Goal: Contribute content: Contribute content

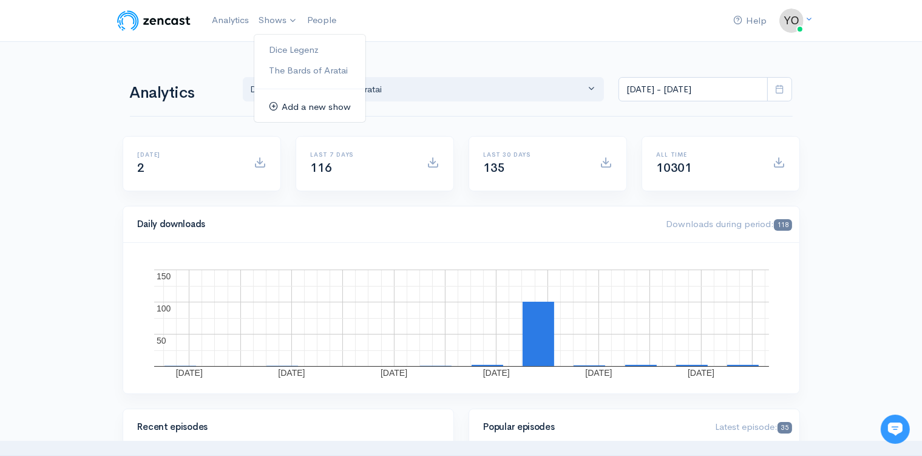
click at [290, 108] on link "Add a new show" at bounding box center [309, 107] width 111 height 21
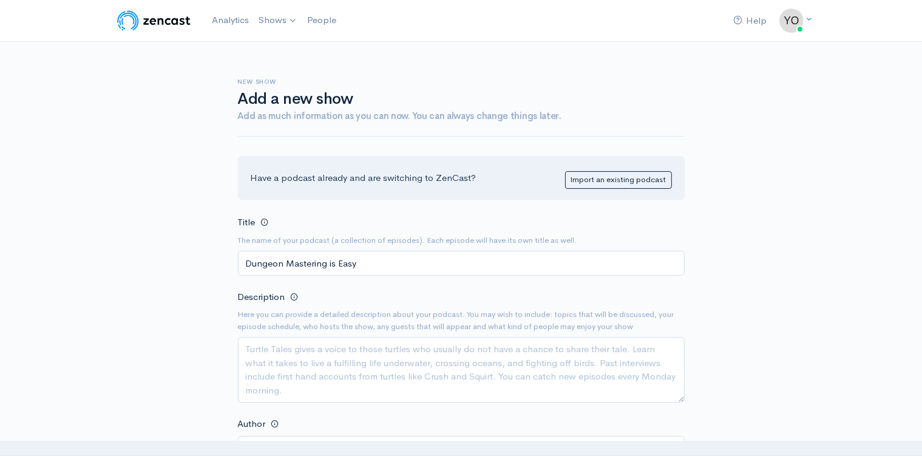
type input "Dungeon Mastering is Easy"
click at [366, 365] on textarea "Description" at bounding box center [461, 370] width 447 height 66
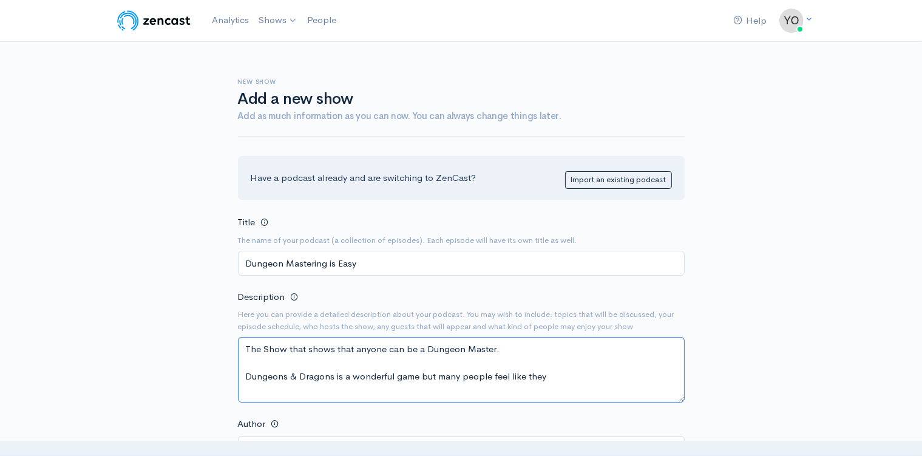
click at [246, 376] on textarea "The Show that shows that anyone can be a Dungeon Master. Dungeons & Dragons is …" at bounding box center [461, 370] width 447 height 66
drag, startPoint x: 545, startPoint y: 375, endPoint x: 242, endPoint y: 381, distance: 303.7
click at [242, 381] on textarea "The Show that shows that anyone can be a Dungeon Master. Dungeons & Dragons is …" at bounding box center [461, 370] width 447 height 66
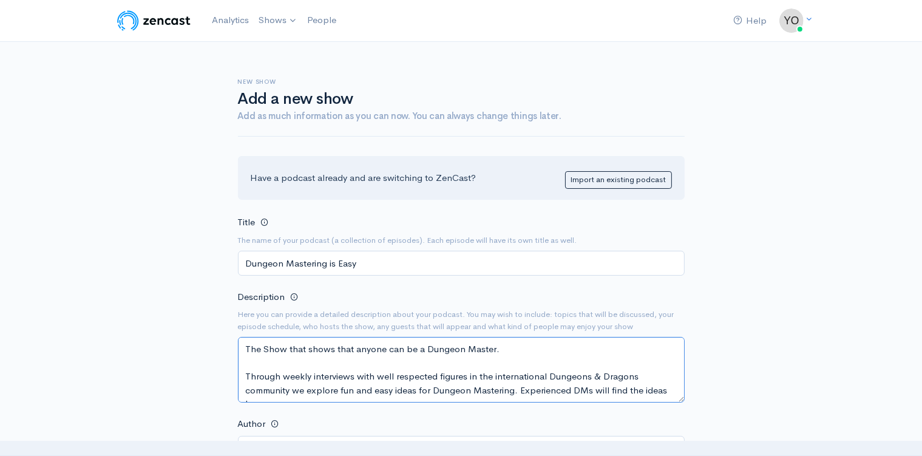
scroll to position [8, 0]
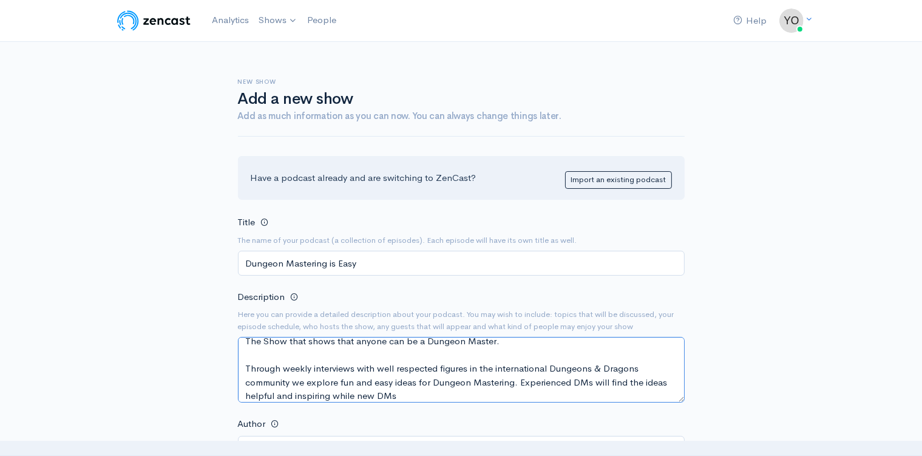
click at [572, 379] on textarea "The Show that shows that anyone can be a Dungeon Master. Through weekly intervi…" at bounding box center [461, 370] width 447 height 66
click at [567, 381] on textarea "The Show that shows that anyone can be a Dungeon Master. Through weekly intervi…" at bounding box center [461, 370] width 447 height 66
click at [395, 393] on textarea "The Show that shows that anyone can be a Dungeon Master. Through weekly intervi…" at bounding box center [461, 370] width 447 height 66
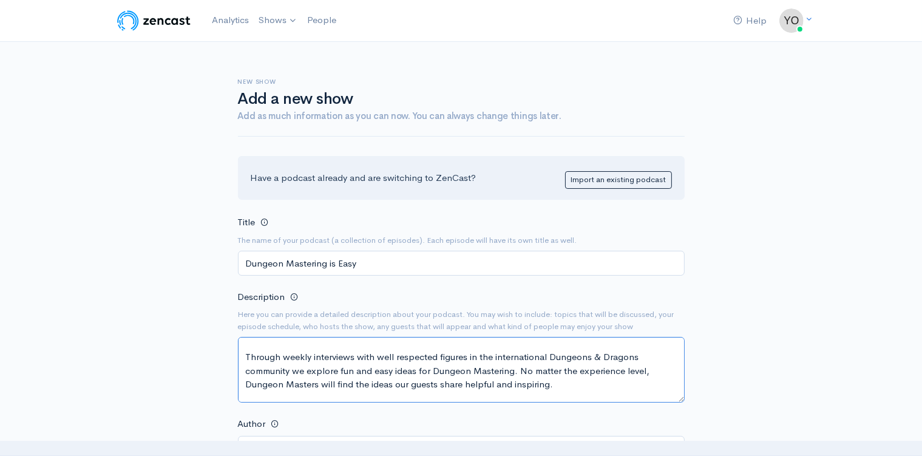
scroll to position [5, 0]
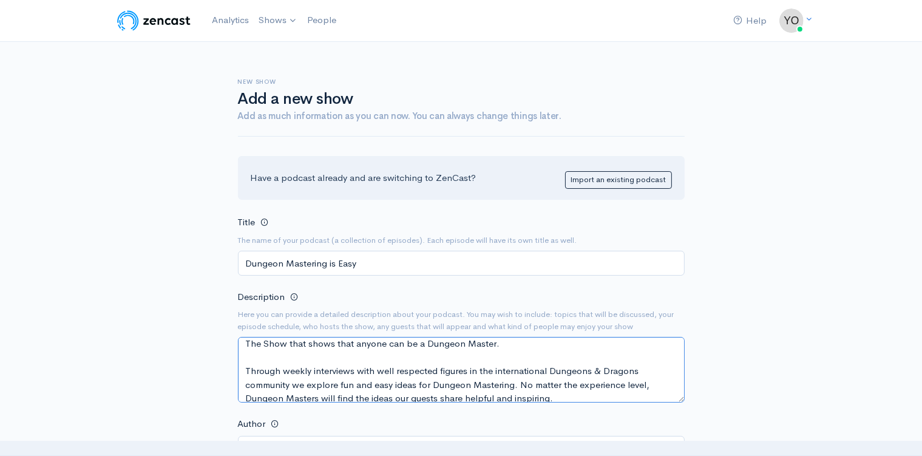
click at [503, 344] on textarea "The Show that shows that anyone can be a Dungeon Master. Through weekly intervi…" at bounding box center [461, 370] width 447 height 66
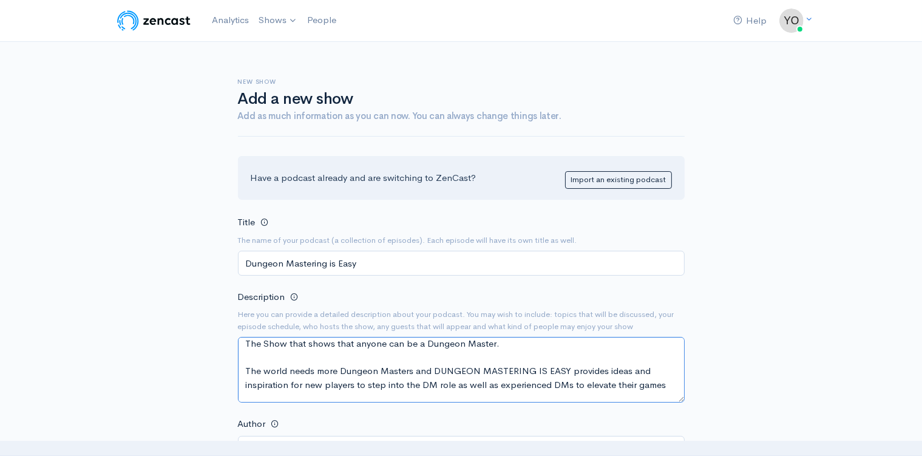
click at [412, 375] on textarea "The Show that shows that anyone can be a Dungeon Master. The world needs more D…" at bounding box center [461, 370] width 447 height 66
click at [663, 385] on textarea "The Show that shows that anyone can be a Dungeon Master. The world needs more D…" at bounding box center [461, 370] width 447 height 66
click at [597, 386] on textarea "The Show that shows that anyone can be a Dungeon Master. The world needs more D…" at bounding box center [461, 370] width 447 height 66
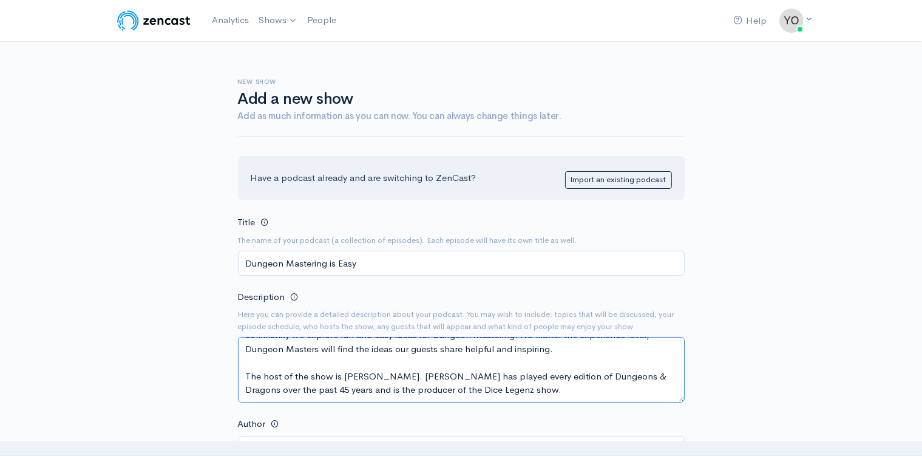
scroll to position [128, 0]
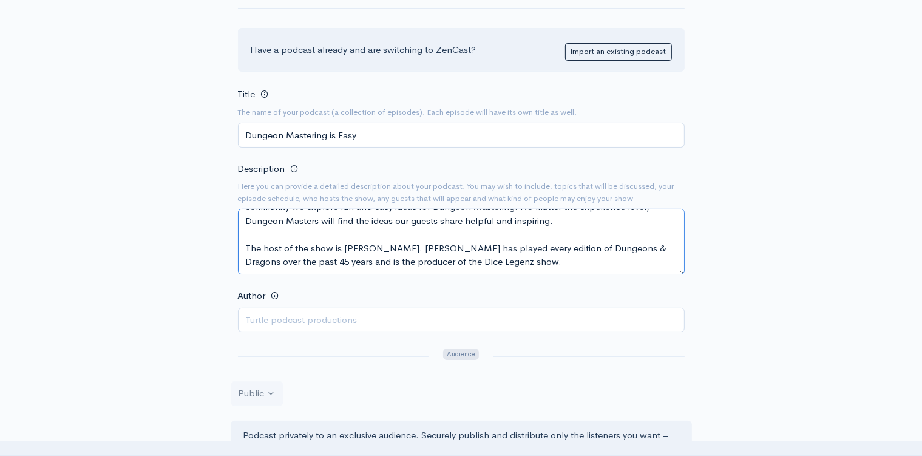
type textarea "The Show that shows that anyone can be a Dungeon Master. The world needs more D…"
click at [370, 318] on input "Author" at bounding box center [461, 320] width 447 height 25
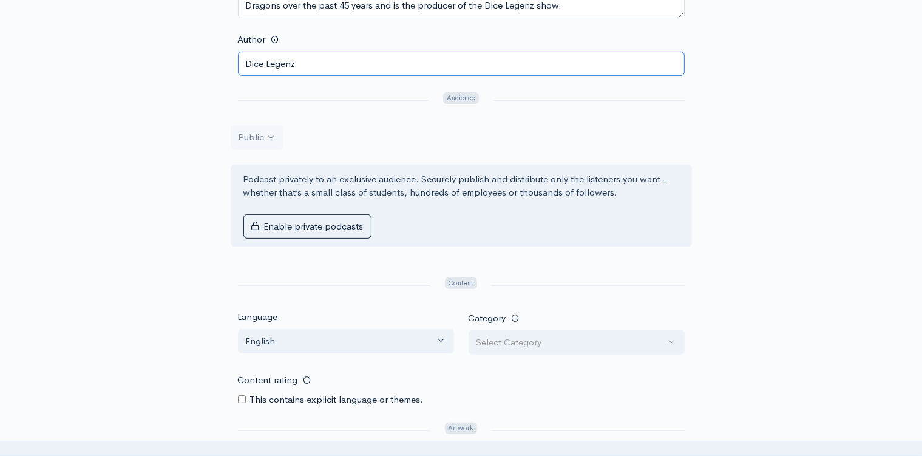
scroll to position [449, 0]
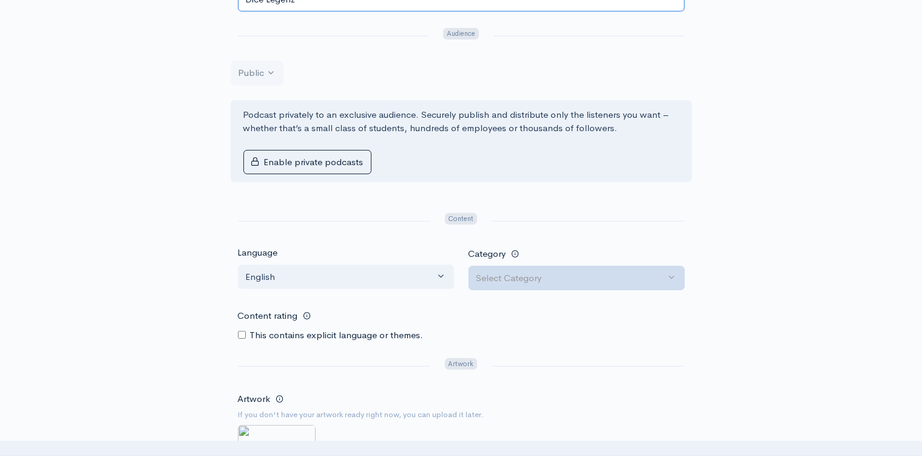
type input "Dice Legenz"
click at [545, 274] on div "Select Category" at bounding box center [571, 278] width 189 height 14
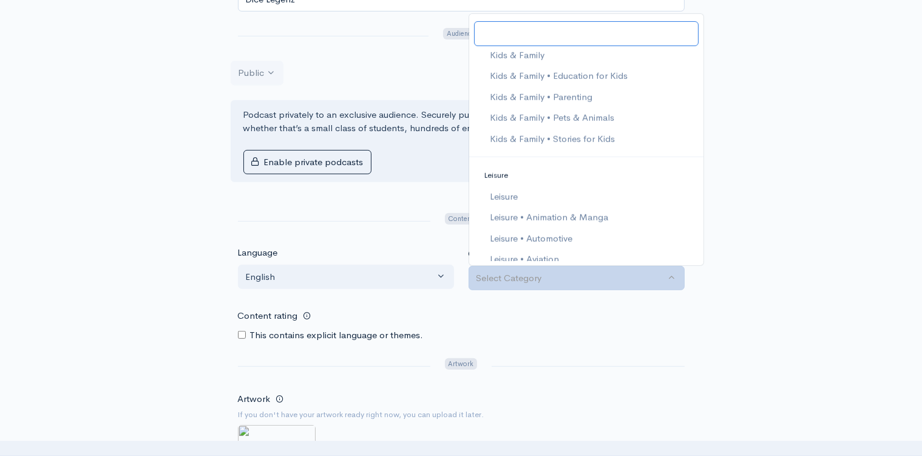
scroll to position [1189, 0]
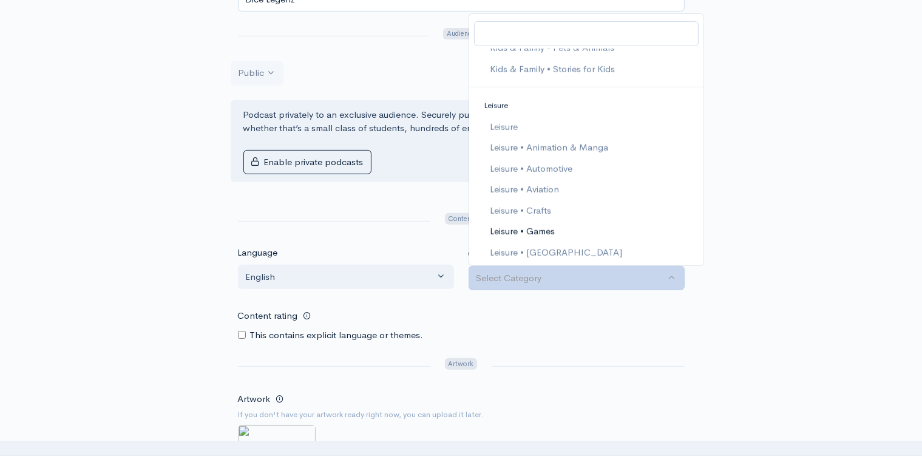
click at [569, 223] on link "Leisure • Games" at bounding box center [586, 231] width 234 height 21
select select "Leisure > Games"
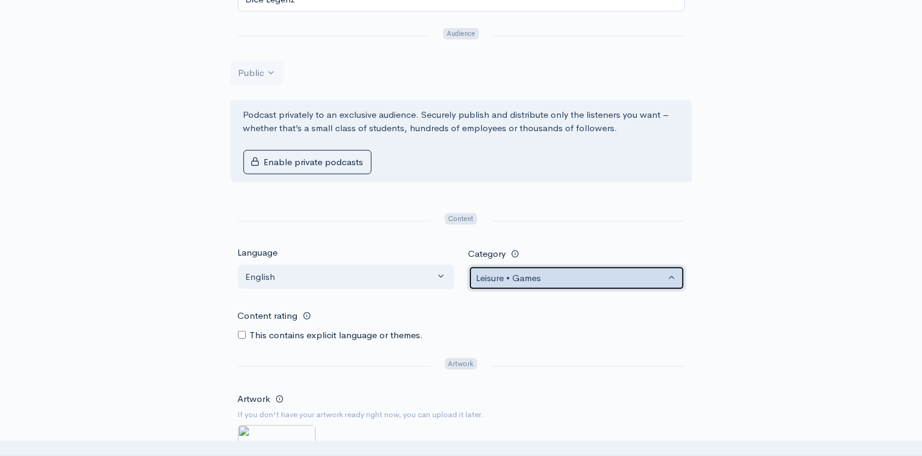
click at [576, 278] on div "Leisure • Games" at bounding box center [571, 278] width 189 height 14
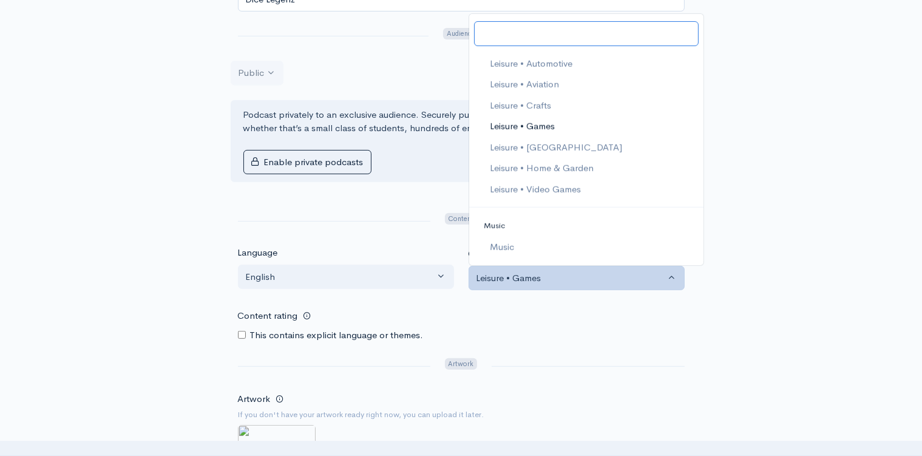
scroll to position [1364, 0]
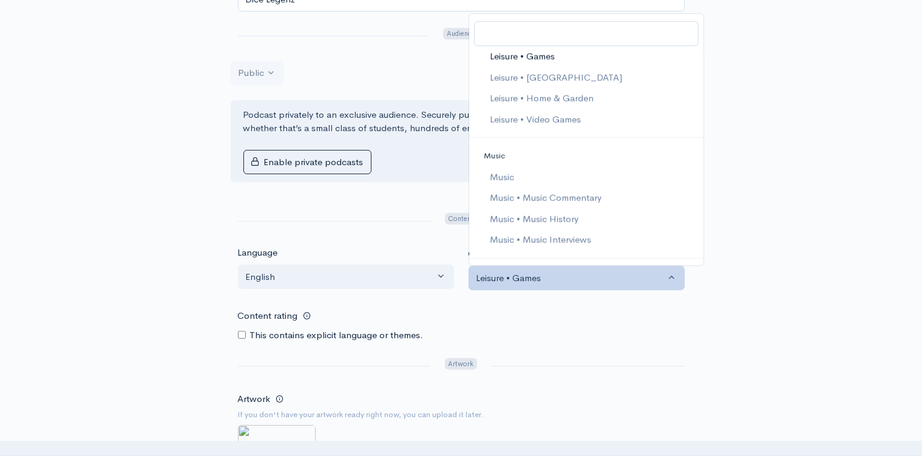
click at [731, 213] on div "New show Add a new show Add as much information as you can now. You can always …" at bounding box center [461, 109] width 692 height 1033
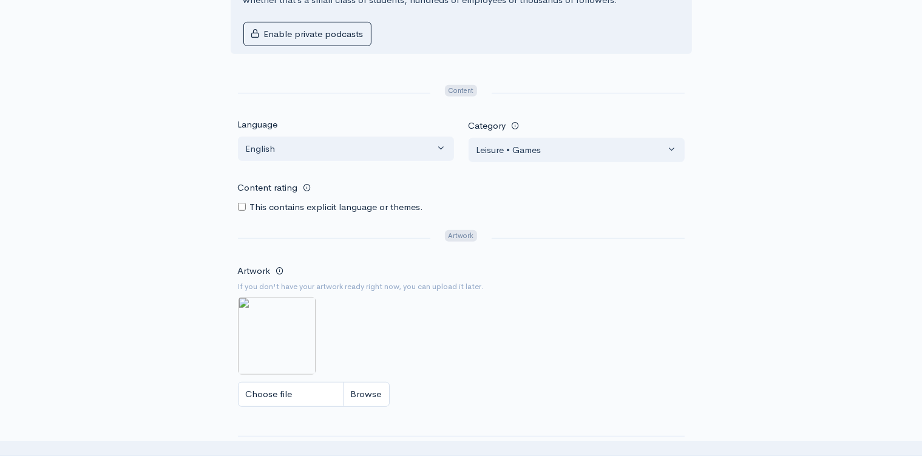
scroll to position [641, 0]
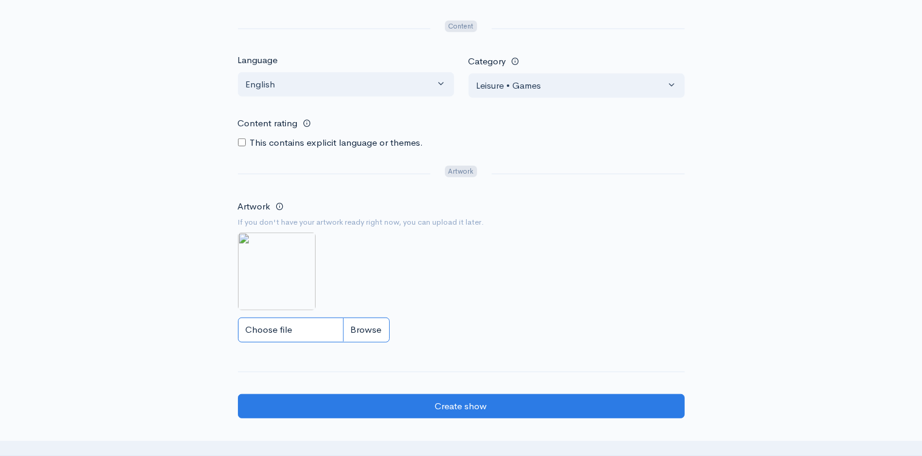
click at [268, 325] on input "Choose file" at bounding box center [314, 330] width 152 height 25
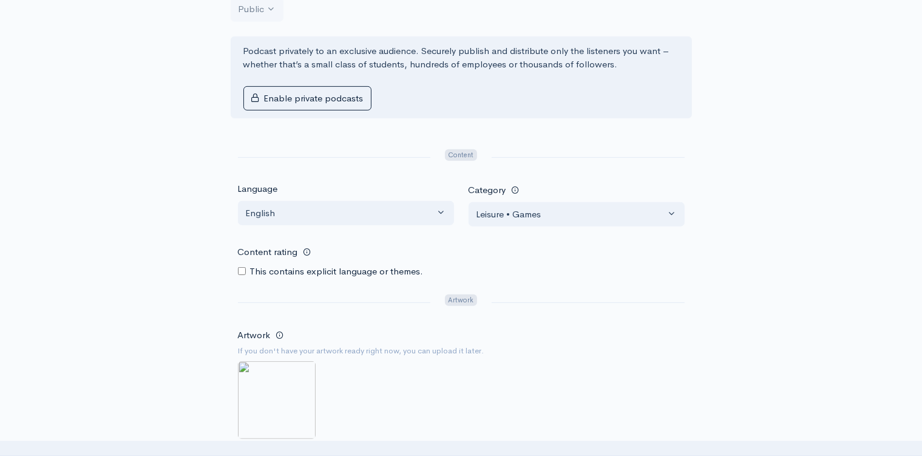
scroll to position [577, 0]
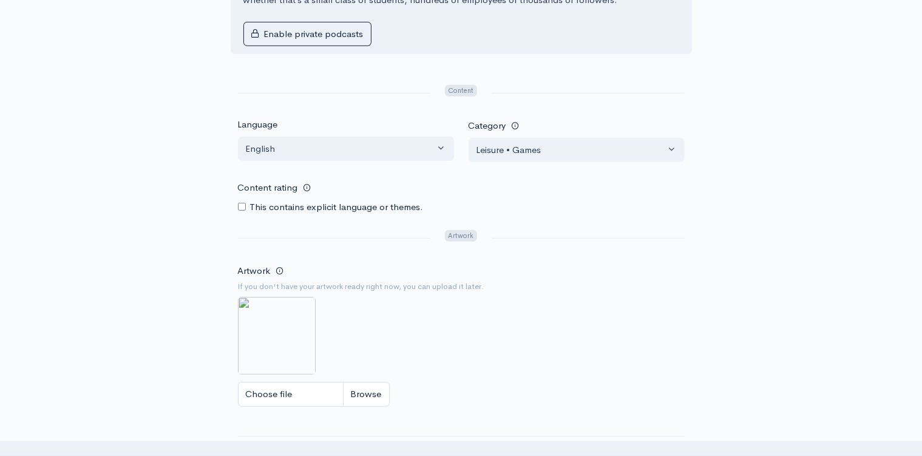
click at [274, 393] on input "Choose file" at bounding box center [314, 394] width 152 height 25
type input "C:\fakepath\DM is EASY full.jpg"
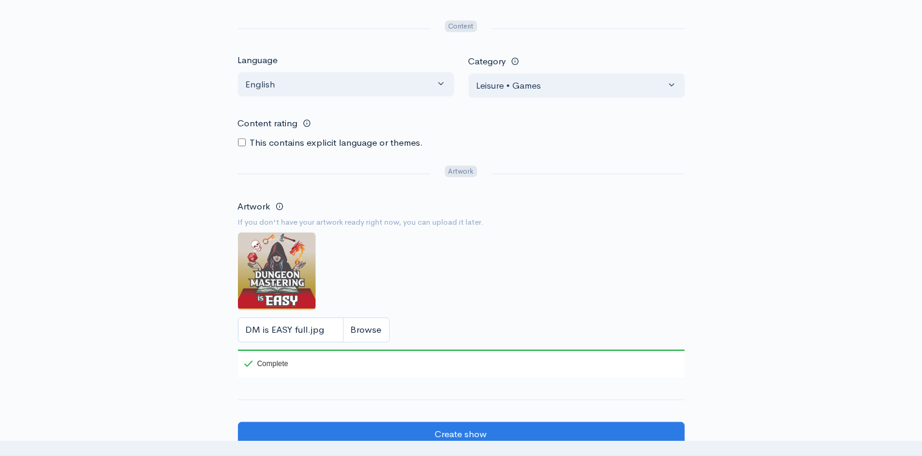
scroll to position [705, 0]
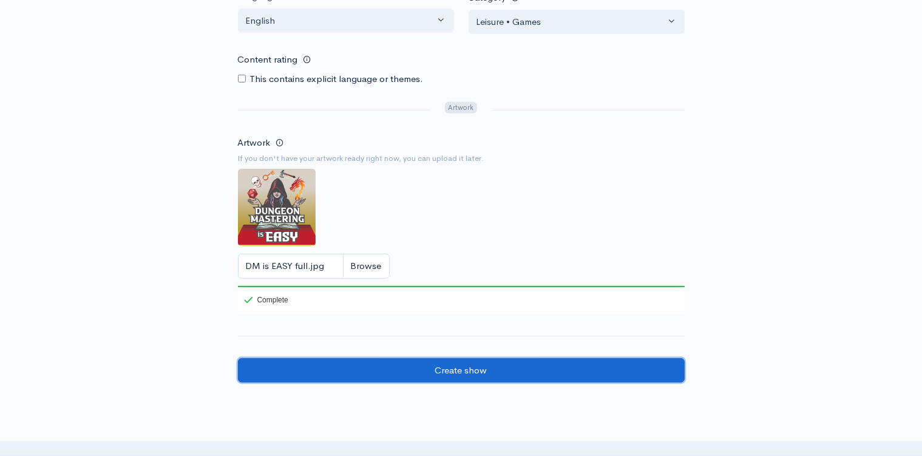
click at [465, 366] on input "Create show" at bounding box center [461, 370] width 447 height 25
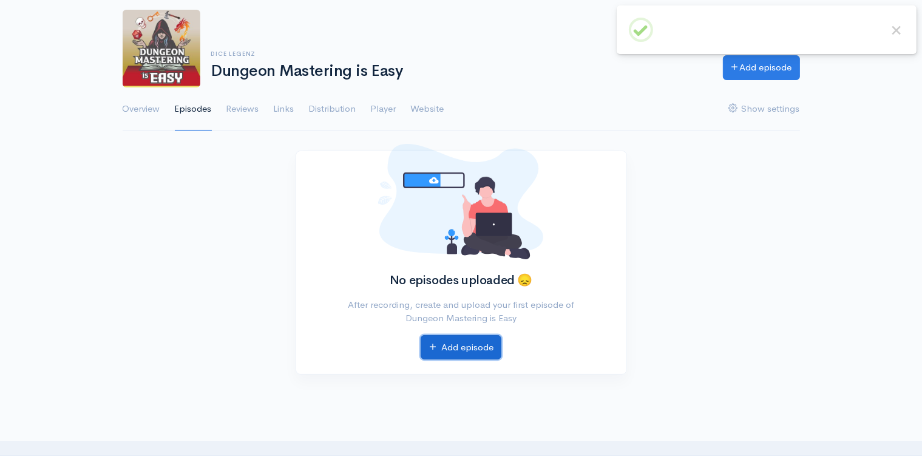
click at [448, 344] on link "Add episode" at bounding box center [461, 347] width 81 height 25
